Goal: Task Accomplishment & Management: Manage account settings

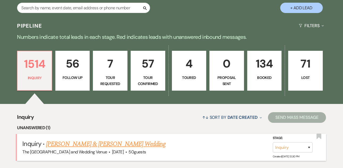
scroll to position [44, 0]
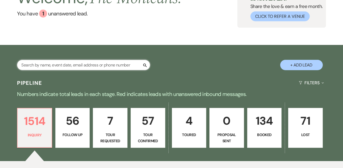
click at [81, 64] on input "text" at bounding box center [83, 65] width 133 height 10
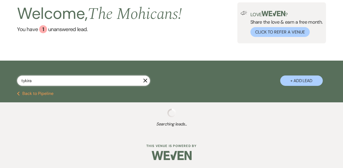
scroll to position [42, 0]
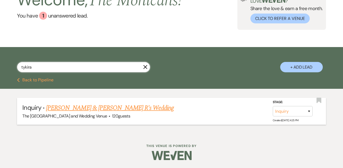
type input "tykira"
click at [284, 109] on select "Inquiry Follow Up Tour Requested Tour Confirmed Toured Proposal Sent Booked Lost" at bounding box center [292, 111] width 40 height 10
select select "8"
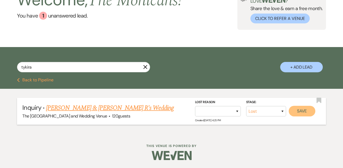
click at [297, 114] on button "Save" at bounding box center [301, 111] width 27 height 11
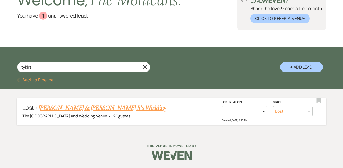
click at [44, 79] on button "Previous Back to Pipeline" at bounding box center [35, 80] width 36 height 4
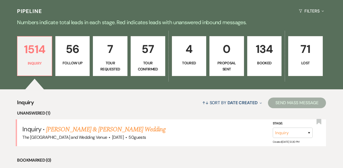
scroll to position [163, 0]
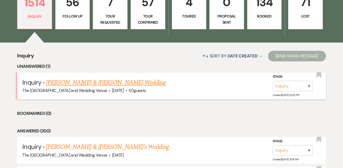
click at [88, 82] on link "[PERSON_NAME] & [PERSON_NAME] Wedding" at bounding box center [105, 83] width 119 height 10
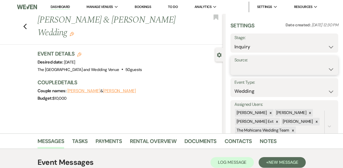
click at [259, 70] on select "Weven Venue Website Instagram Facebook Pinterest Google The Knot Wedding Wire H…" at bounding box center [284, 69] width 100 height 10
select select "5"
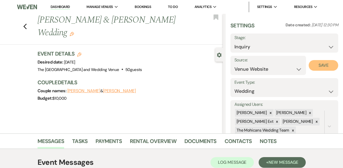
click at [316, 69] on button "Save" at bounding box center [323, 65] width 30 height 11
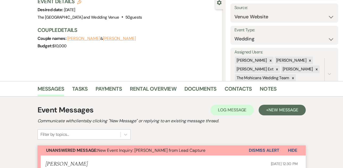
scroll to position [73, 0]
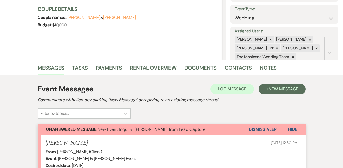
click at [263, 131] on button "Dismiss Alert" at bounding box center [264, 129] width 31 height 10
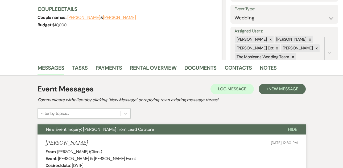
scroll to position [0, 0]
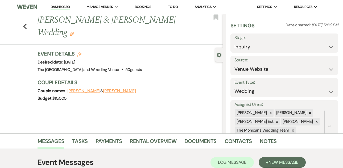
click at [59, 6] on link "Dashboard" at bounding box center [60, 7] width 19 height 5
